Goal: Information Seeking & Learning: Learn about a topic

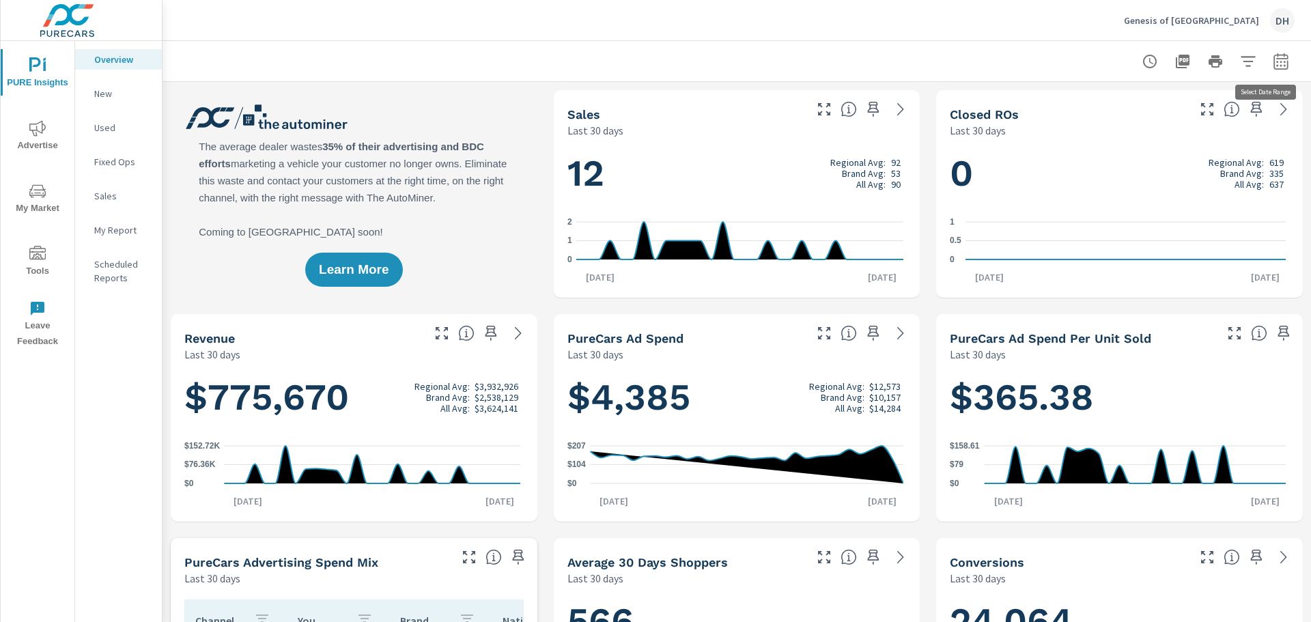
click at [1273, 65] on icon "button" at bounding box center [1281, 61] width 16 height 16
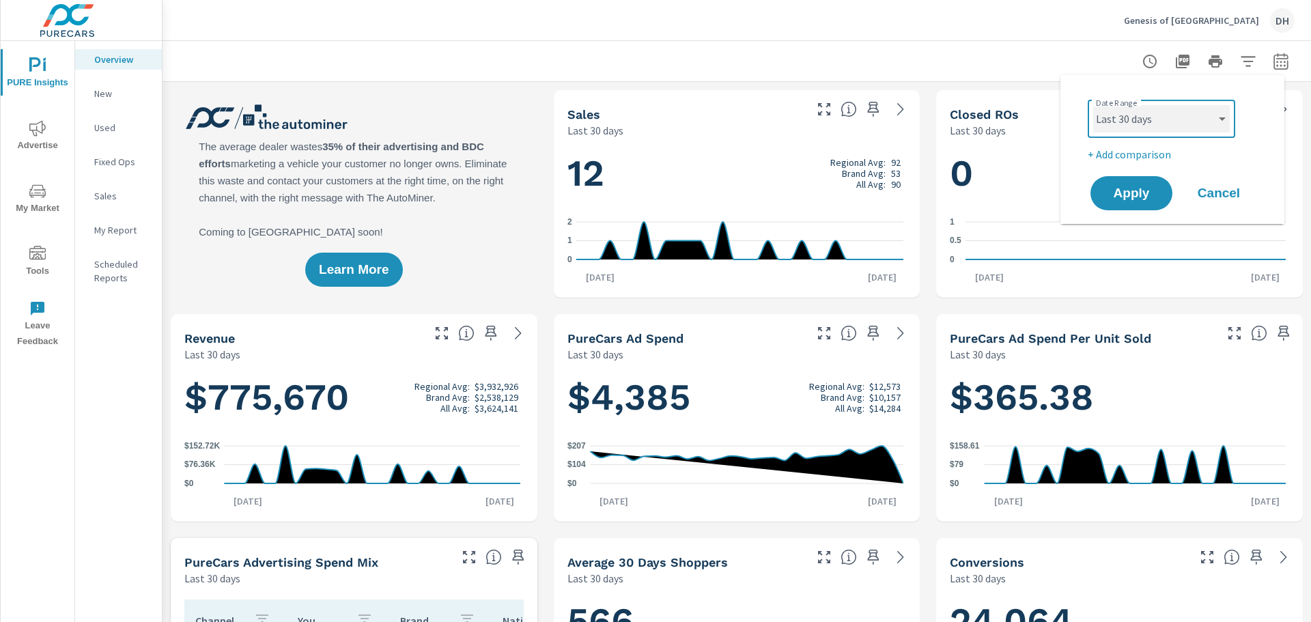
click at [1218, 118] on select "Custom [DATE] Last week Last 7 days Last 14 days Last 30 days Last 45 days Last…" at bounding box center [1161, 118] width 137 height 27
click at [1093, 105] on select "Custom [DATE] Last week Last 7 days Last 14 days Last 30 days Last 45 days Last…" at bounding box center [1161, 118] width 137 height 27
select select "Last month"
click at [1112, 187] on span "Apply" at bounding box center [1131, 193] width 56 height 13
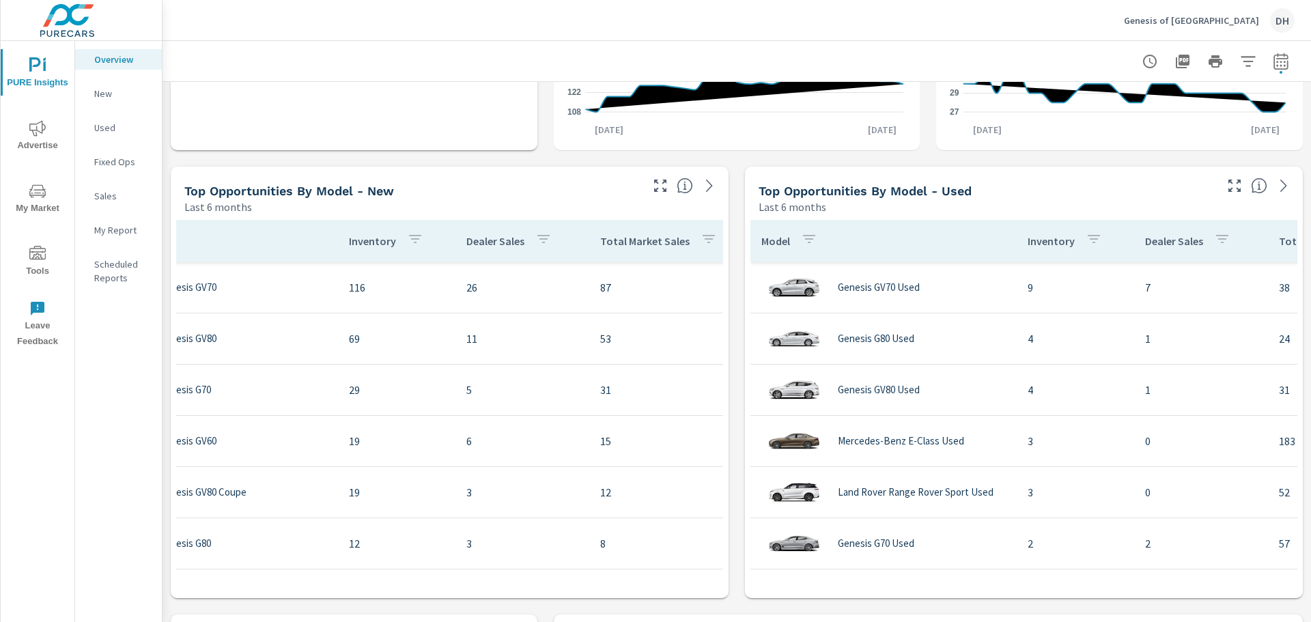
scroll to position [0, 33]
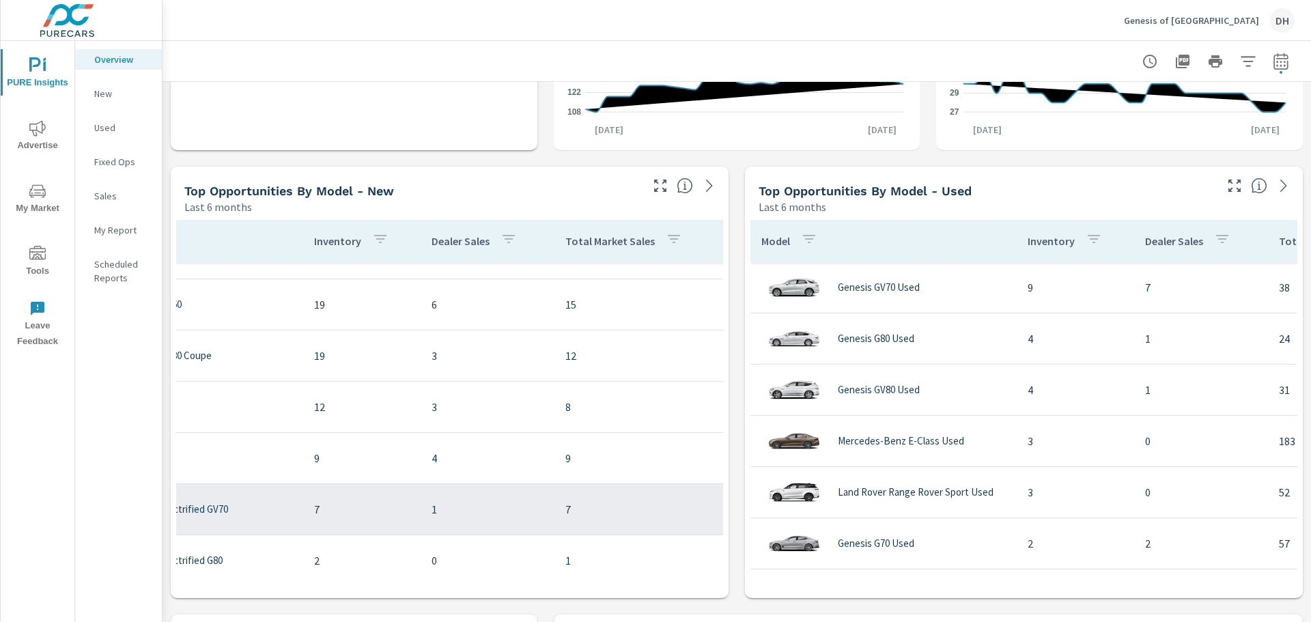
scroll to position [137, 145]
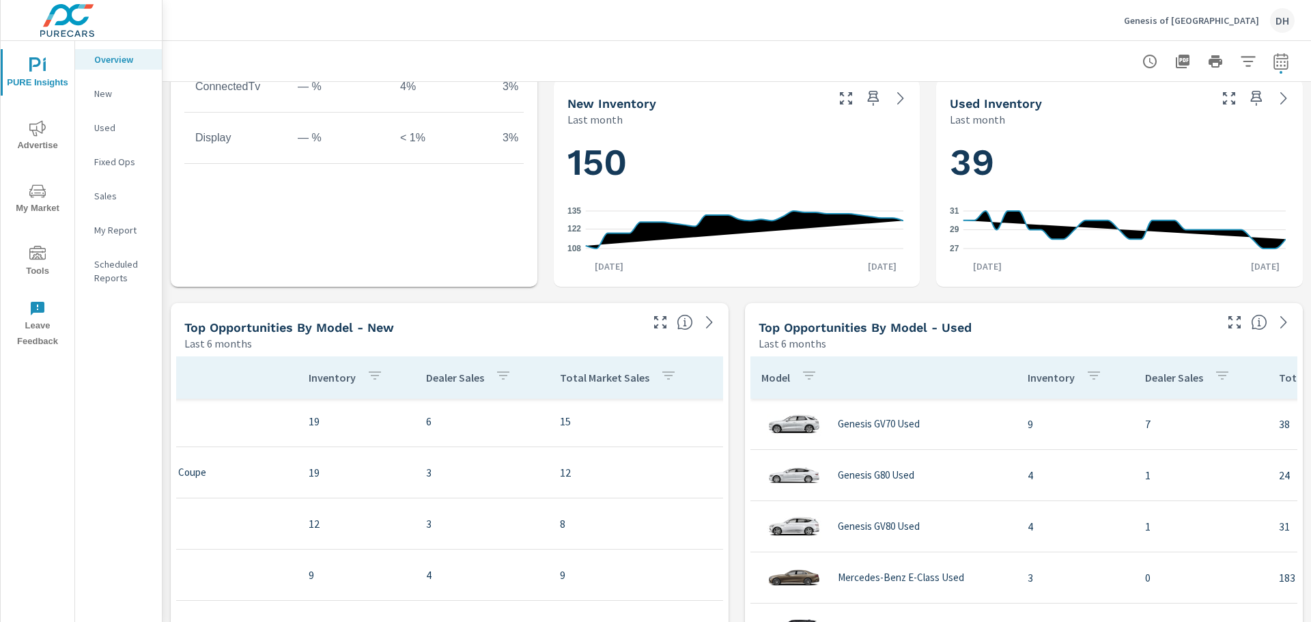
scroll to position [675, 0]
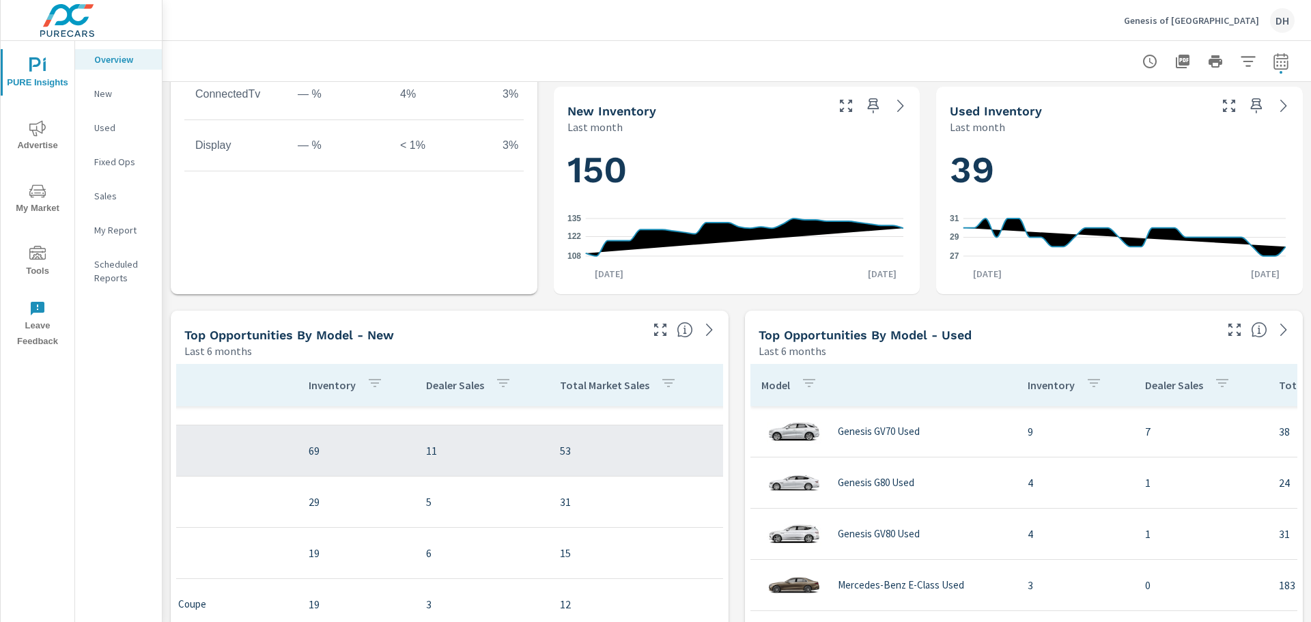
scroll to position [0, 145]
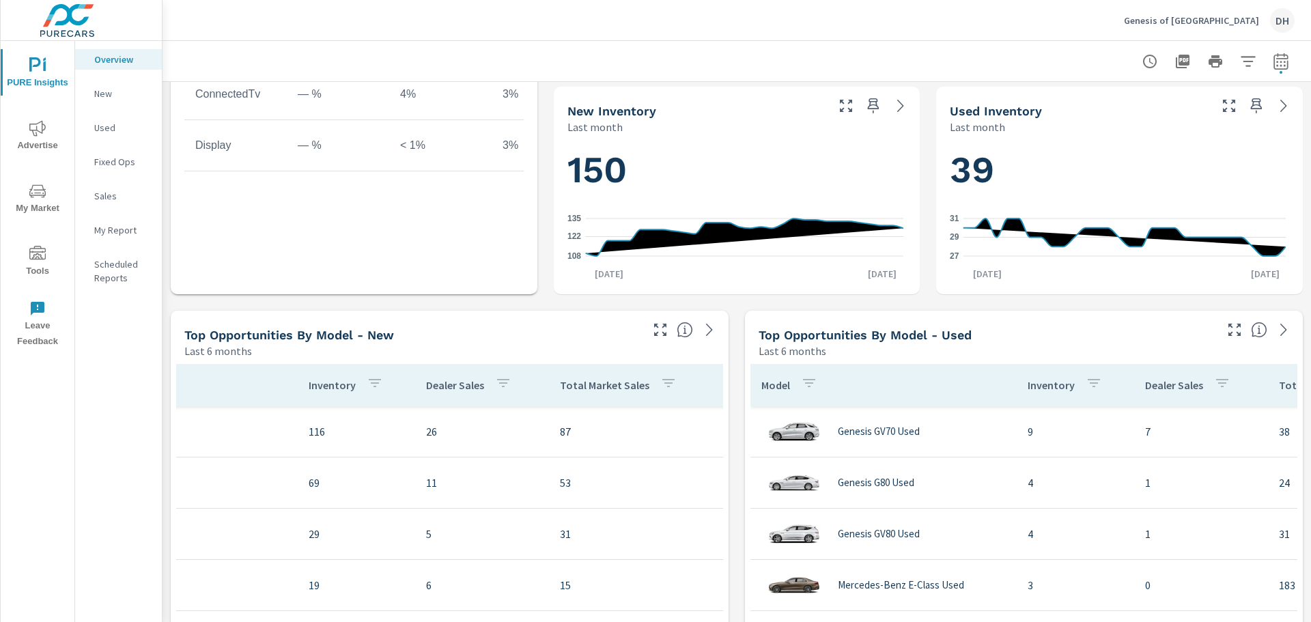
click at [106, 91] on p "New" at bounding box center [122, 94] width 57 height 14
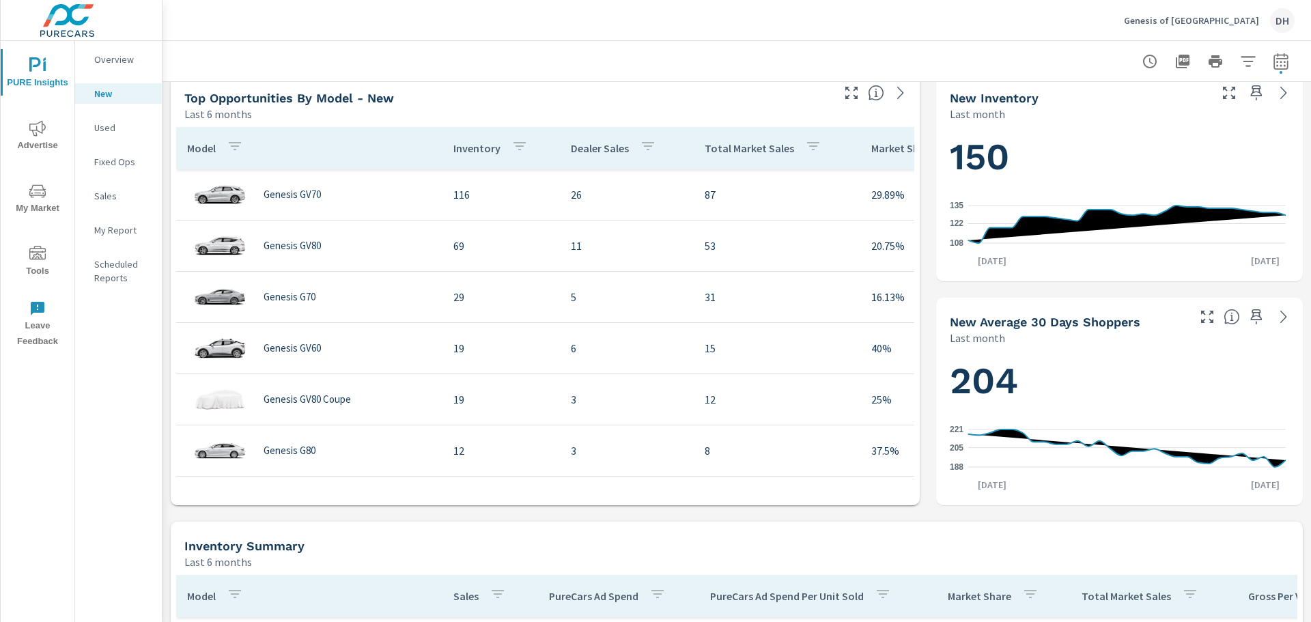
scroll to position [478, 0]
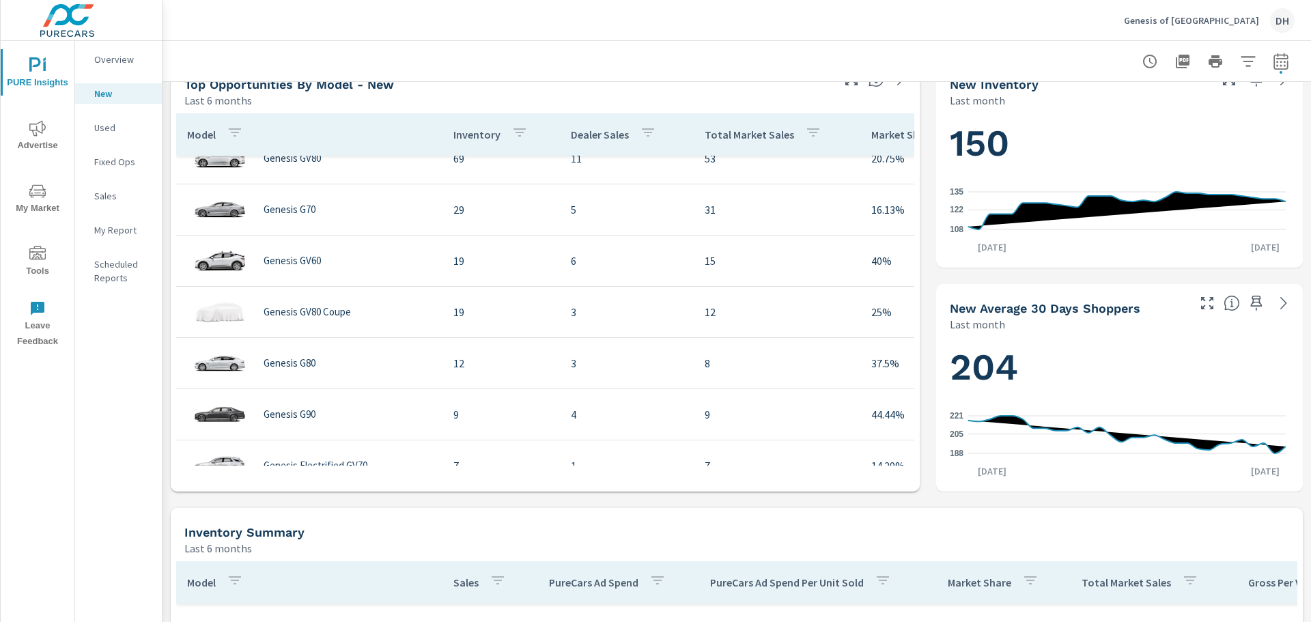
scroll to position [168, 0]
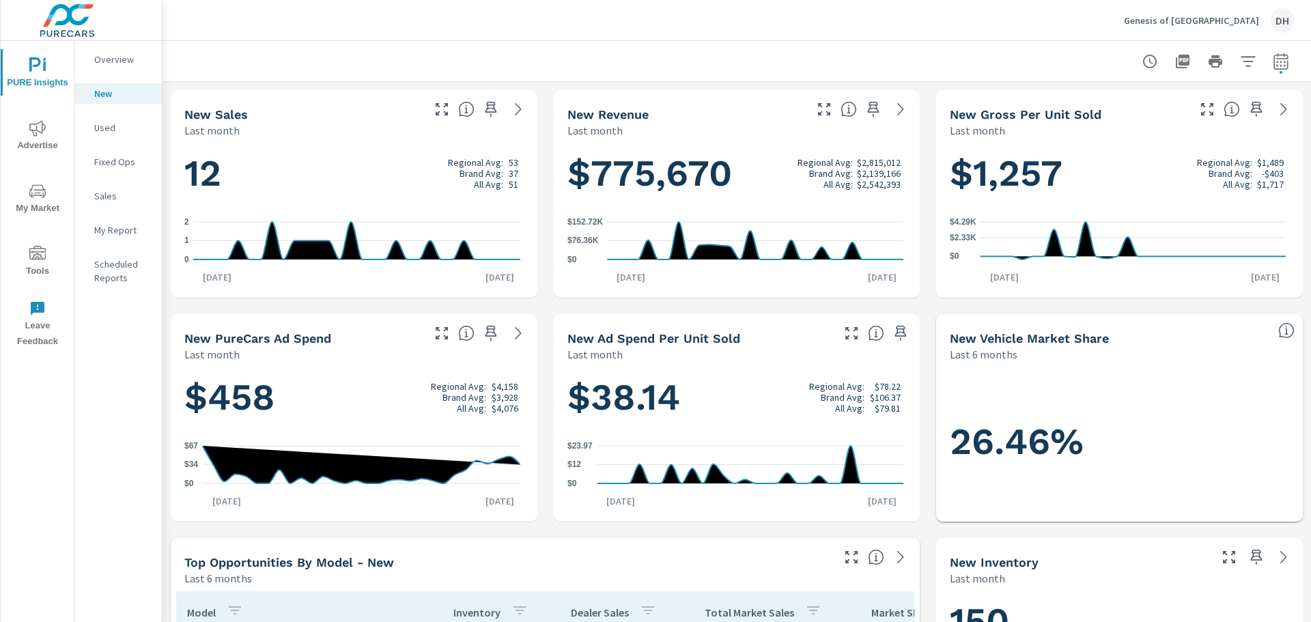
click at [33, 201] on span "My Market" at bounding box center [38, 199] width 66 height 33
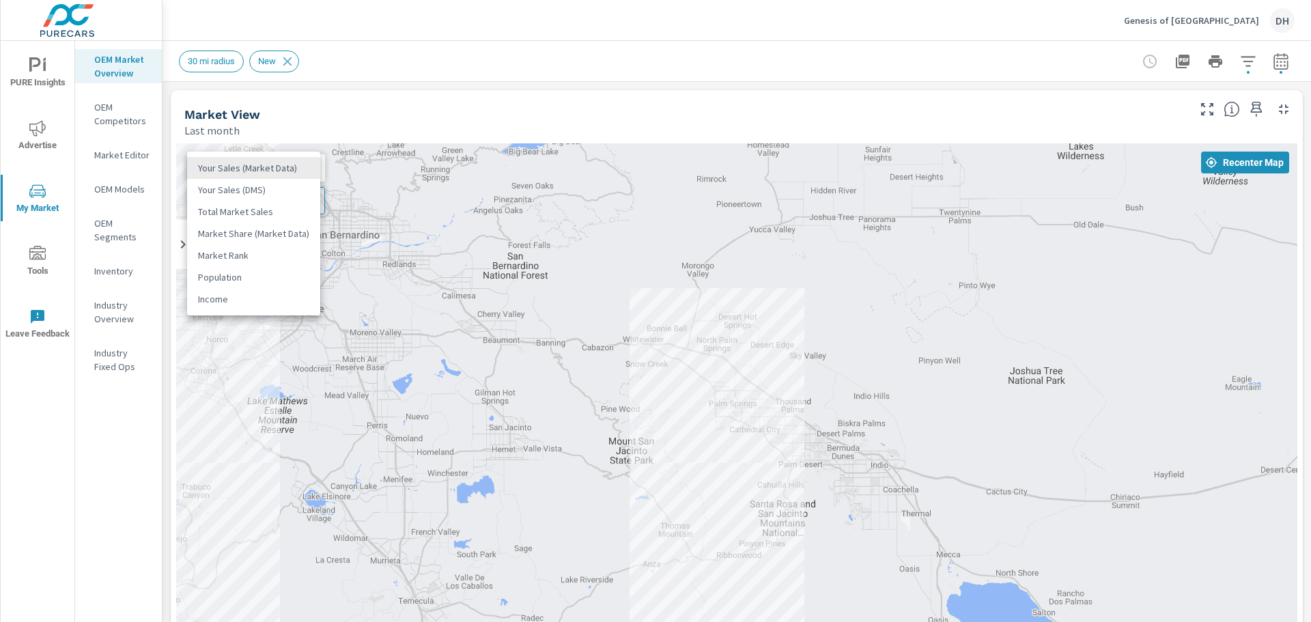
click at [306, 169] on body "PURE Insights Advertise My Market Tools Leave Feedback OEM Market Overview OEM …" at bounding box center [655, 311] width 1311 height 622
drag, startPoint x: 306, startPoint y: 169, endPoint x: 316, endPoint y: 156, distance: 16.0
click at [316, 156] on ul "Your Sales (Market Data) Your Sales (DMS) Total Market Sales Market Share (Mark…" at bounding box center [253, 234] width 133 height 164
click at [372, 179] on div at bounding box center [655, 311] width 1311 height 622
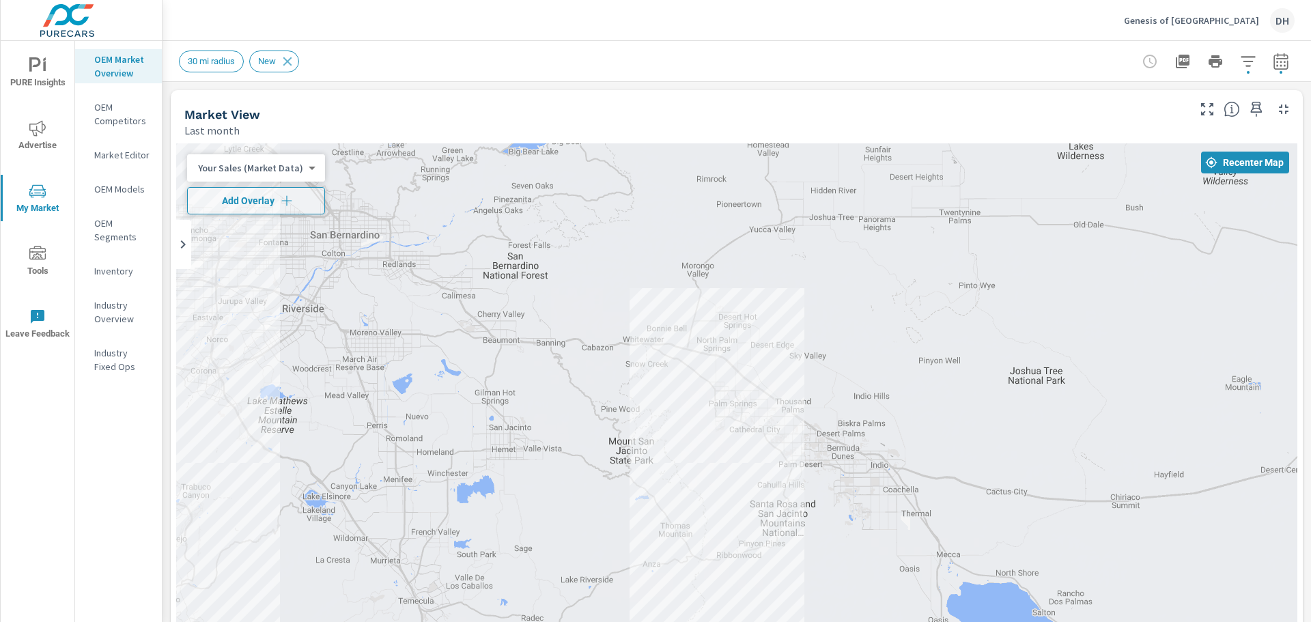
click at [123, 117] on p "OEM Competitors" at bounding box center [122, 113] width 57 height 27
click at [109, 188] on p "OEM Models" at bounding box center [122, 189] width 57 height 14
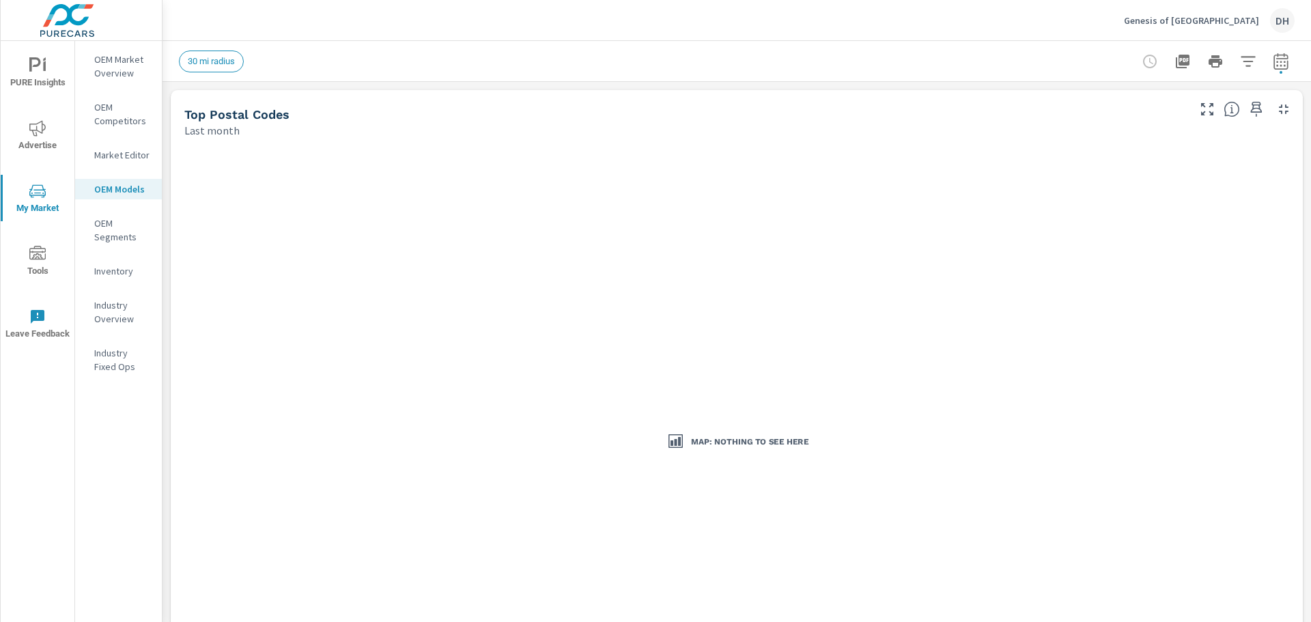
click at [100, 221] on p "OEM Segments" at bounding box center [122, 229] width 57 height 27
click at [117, 68] on p "OEM Market Overview" at bounding box center [122, 66] width 57 height 27
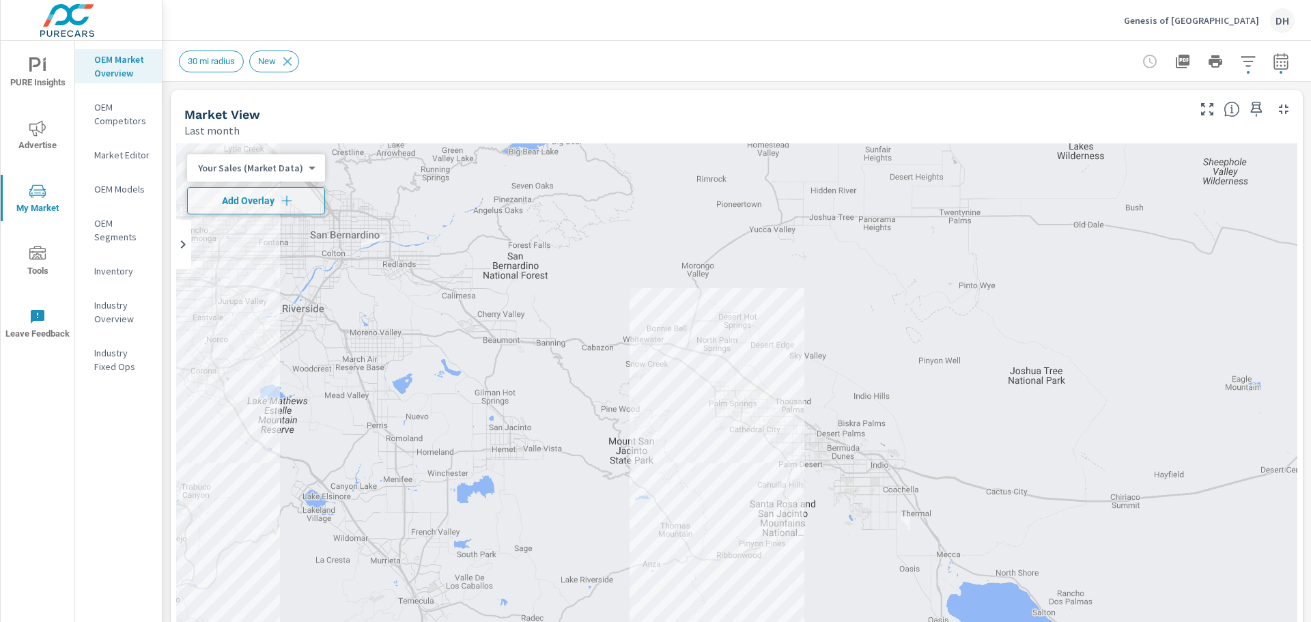
drag, startPoint x: 117, startPoint y: 68, endPoint x: 407, endPoint y: 115, distance: 294.0
click at [407, 115] on div "Market View" at bounding box center [684, 115] width 1001 height 16
click at [46, 132] on icon "nav menu" at bounding box center [37, 128] width 16 height 16
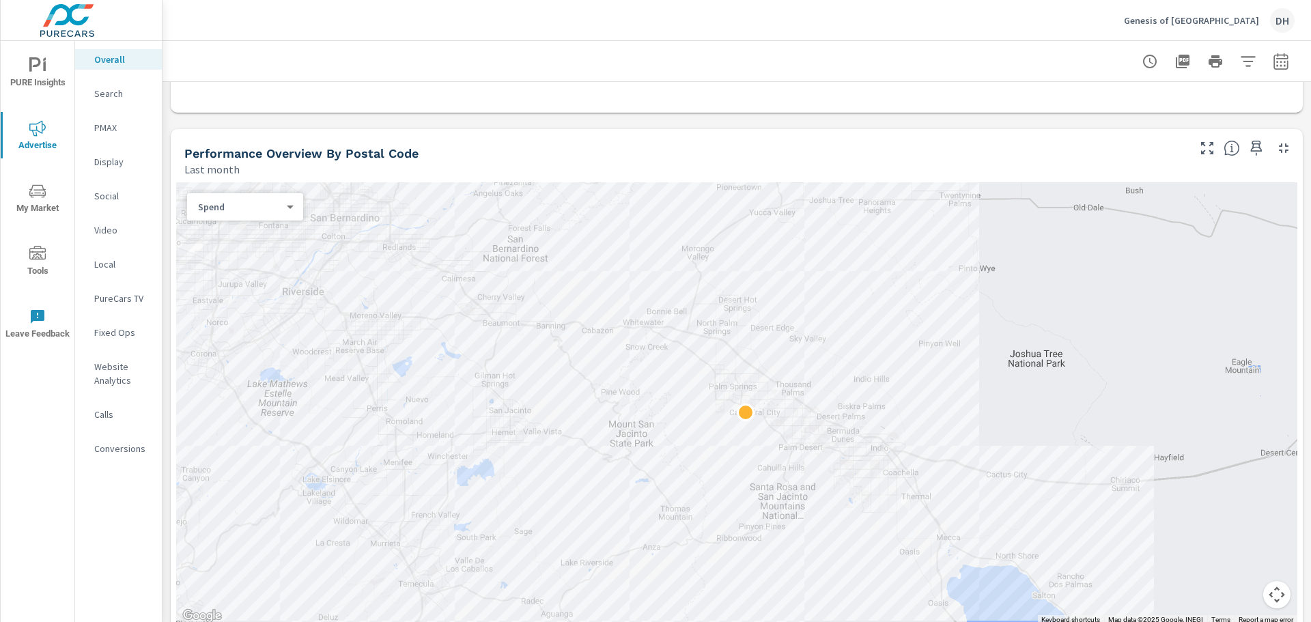
scroll to position [410, 0]
click at [288, 207] on body "PURE Insights Advertise My Market Tools Leave Feedback Overall Search PMAX Disp…" at bounding box center [655, 311] width 1311 height 622
click at [217, 227] on li "Sales" at bounding box center [239, 228] width 105 height 22
click at [286, 208] on body "PURE Insights Advertise My Market Tools Leave Feedback Overall Search PMAX Disp…" at bounding box center [655, 311] width 1311 height 622
click at [215, 187] on li "Spend" at bounding box center [239, 184] width 105 height 22
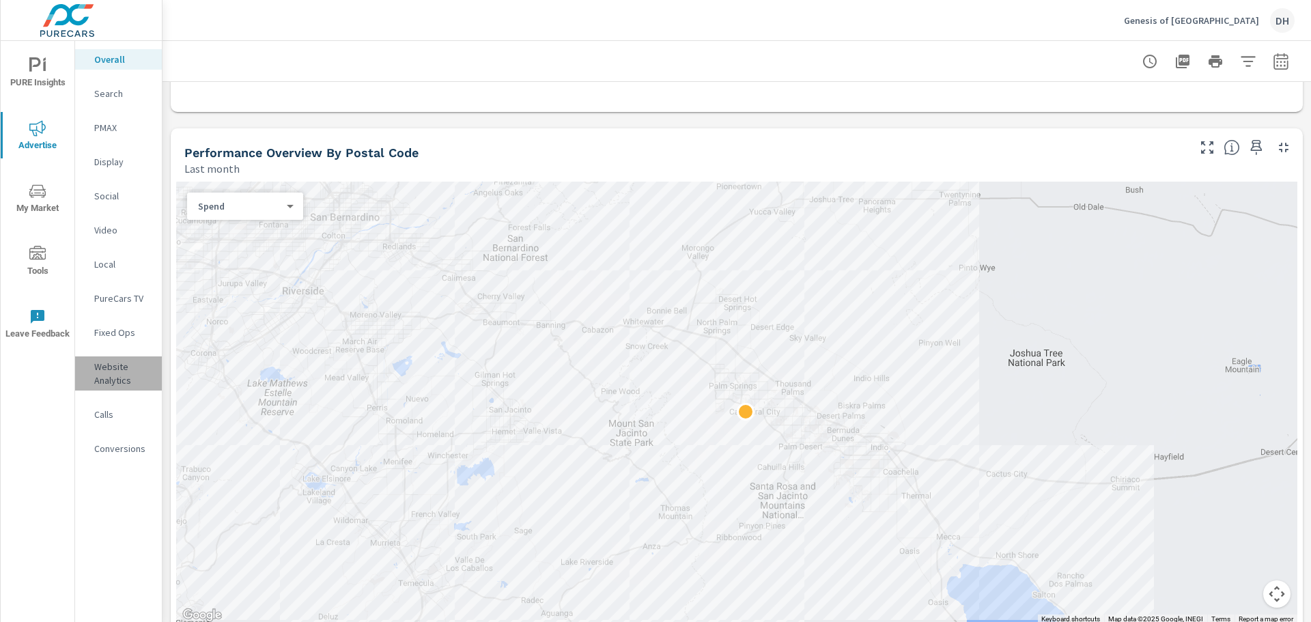
click at [105, 372] on p "Website Analytics" at bounding box center [122, 373] width 57 height 27
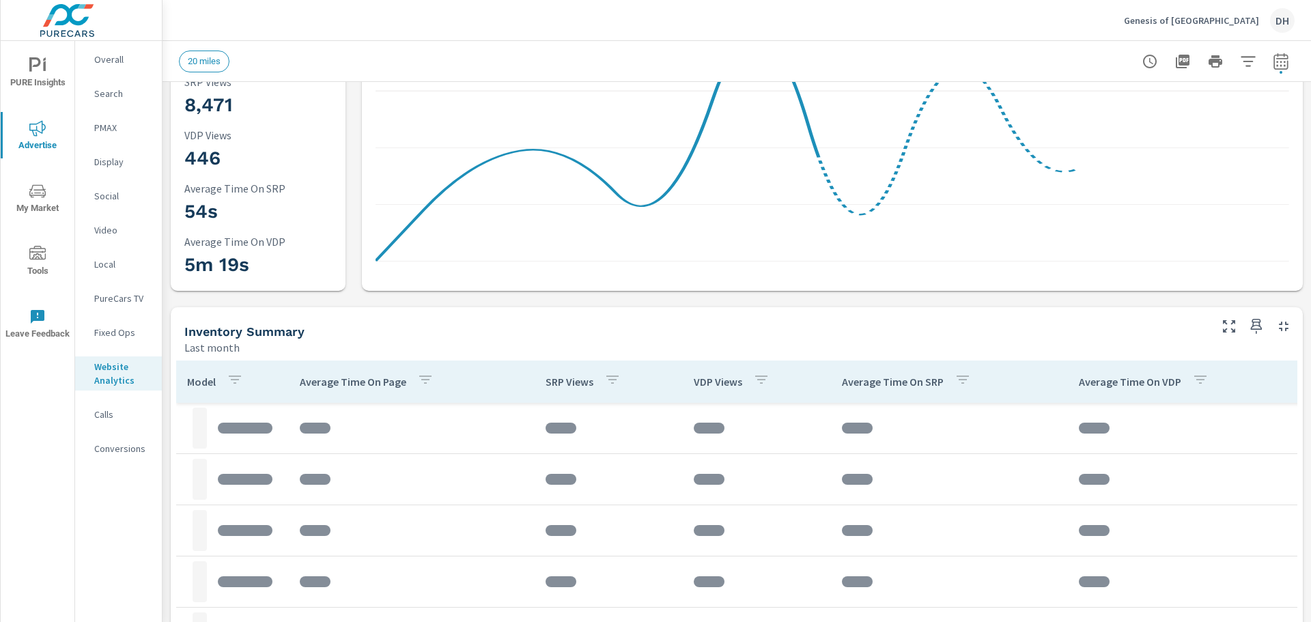
scroll to position [273, 0]
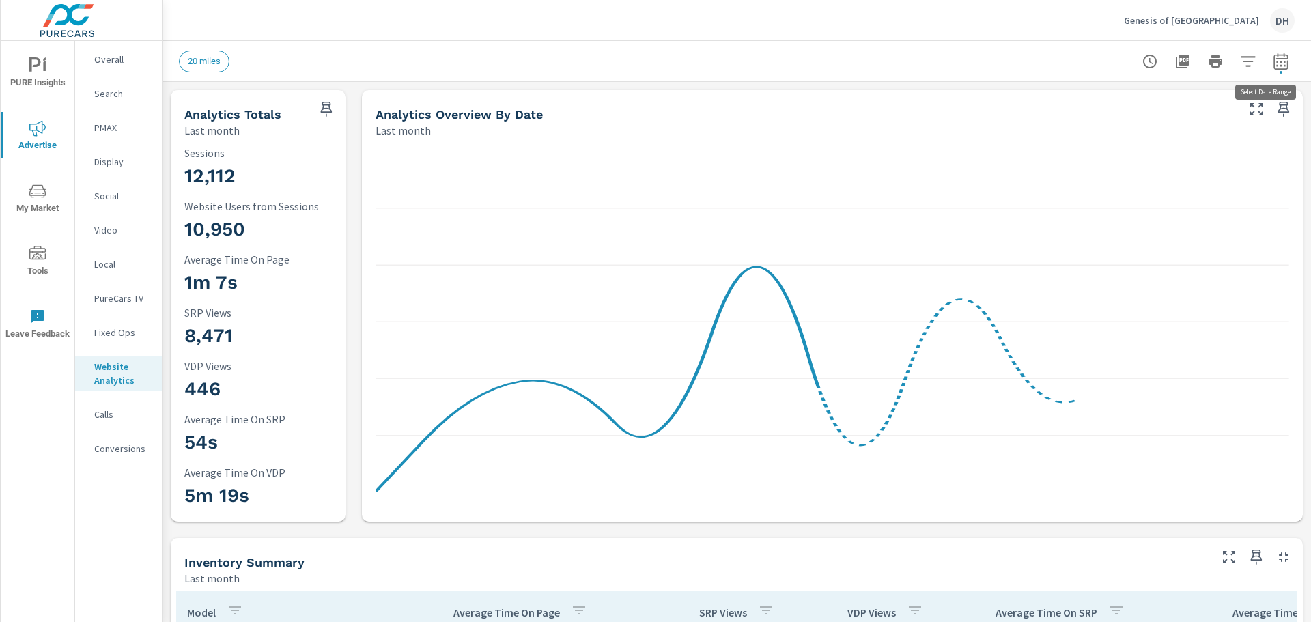
click at [1273, 63] on icon "button" at bounding box center [1281, 61] width 16 height 16
select select "Last month"
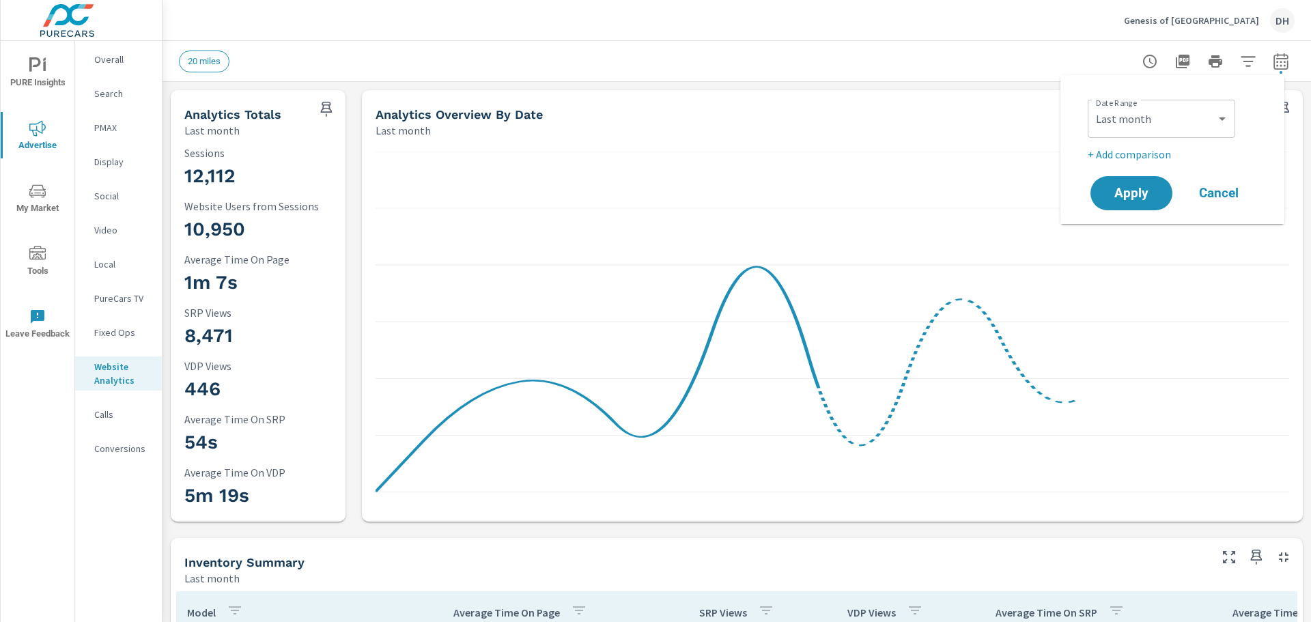
click at [928, 51] on div "20 miles" at bounding box center [641, 62] width 924 height 22
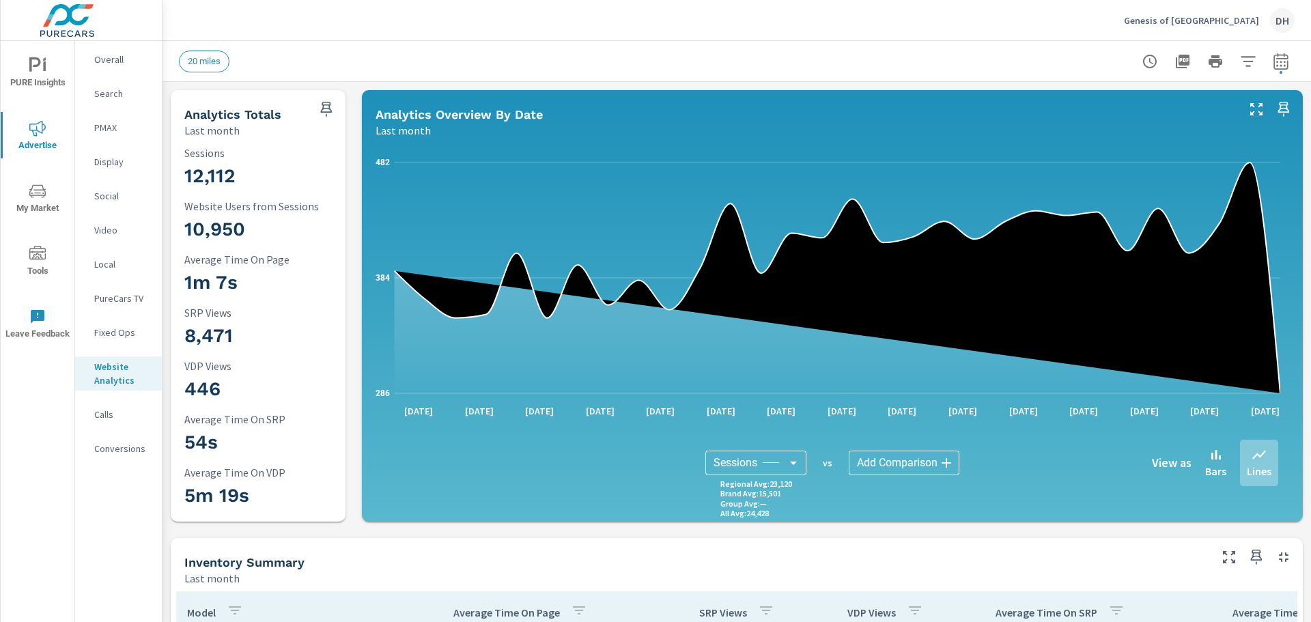
click at [341, 287] on h3 "1m 7s" at bounding box center [274, 282] width 180 height 23
click at [460, 264] on icon "286 384 482" at bounding box center [828, 278] width 905 height 253
click at [107, 130] on p "PMAX" at bounding box center [122, 128] width 57 height 14
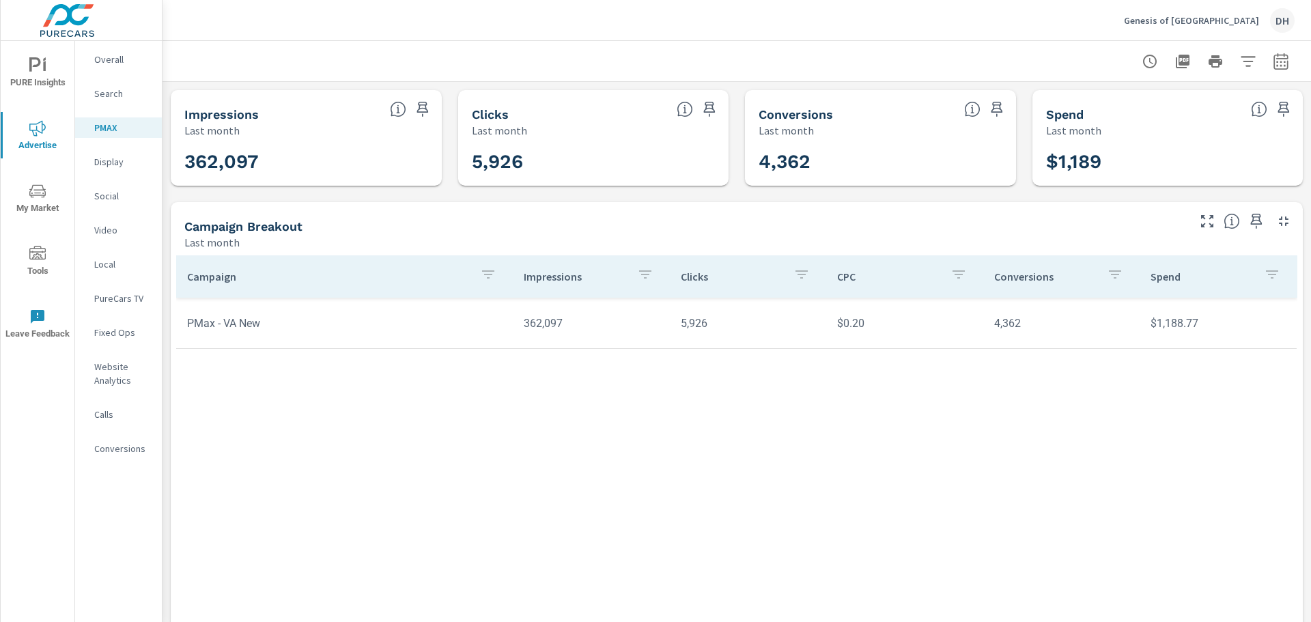
click at [100, 159] on p "Display" at bounding box center [122, 162] width 57 height 14
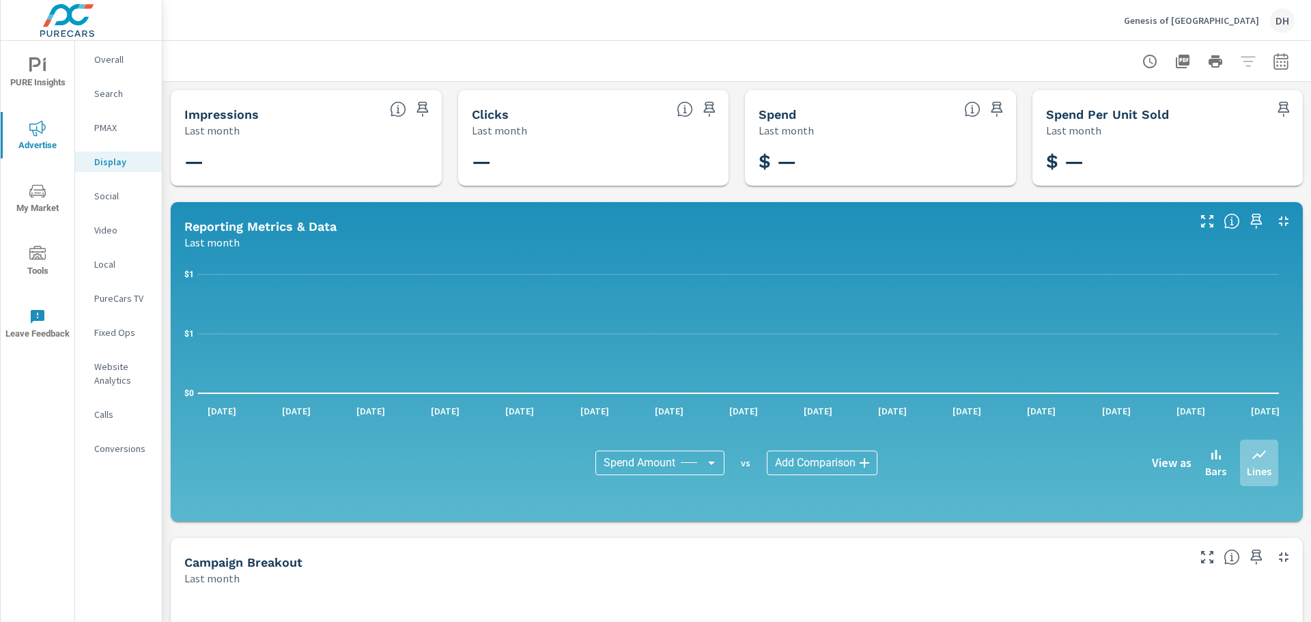
click at [110, 196] on p "Social" at bounding box center [122, 196] width 57 height 14
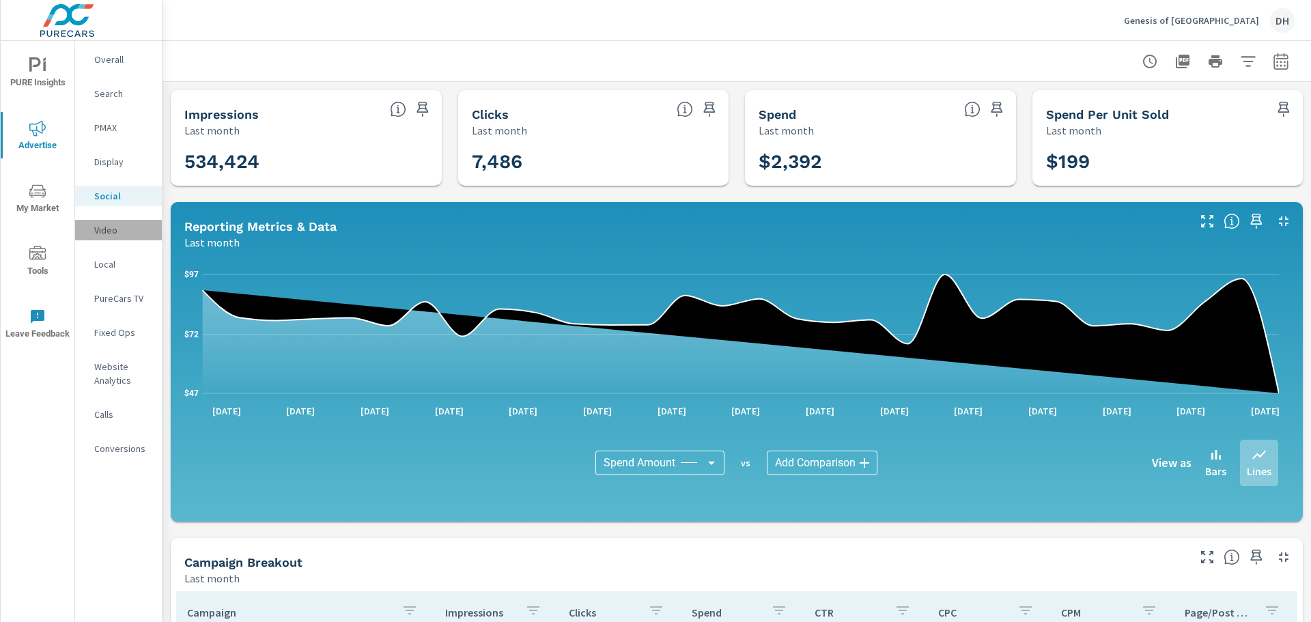
click at [104, 229] on p "Video" at bounding box center [122, 230] width 57 height 14
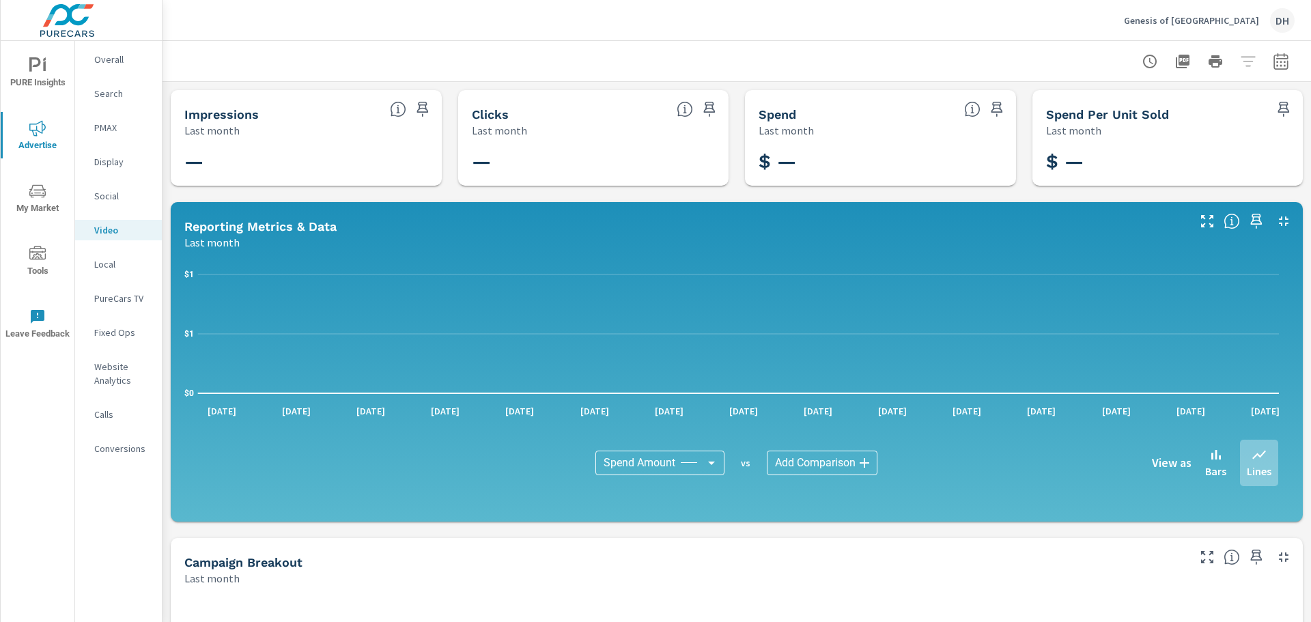
click at [97, 416] on p "Calls" at bounding box center [122, 415] width 57 height 14
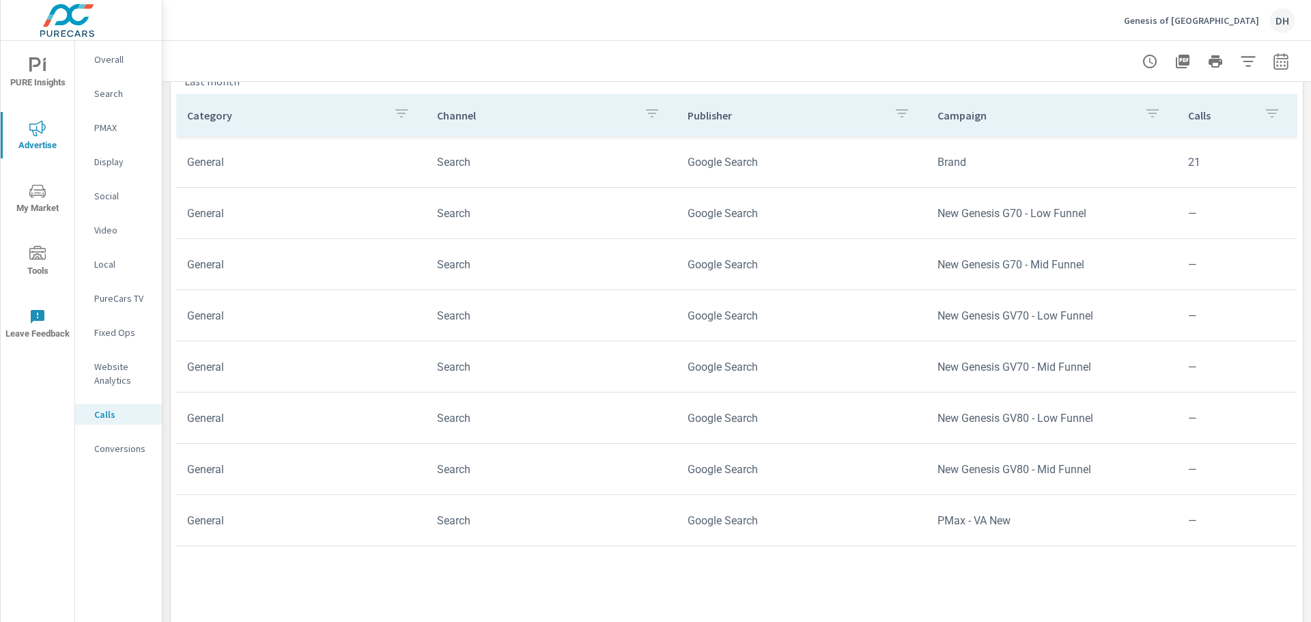
scroll to position [531, 0]
